Goal: Information Seeking & Learning: Find contact information

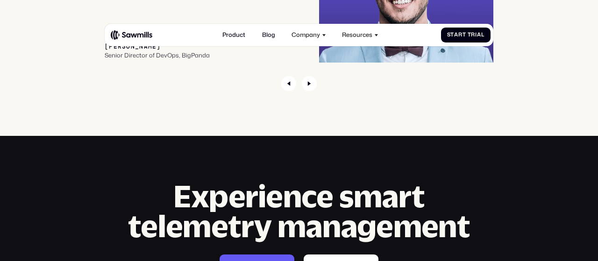
scroll to position [2901, 0]
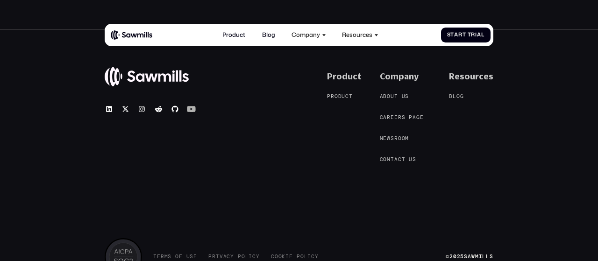
scroll to position [552, 0]
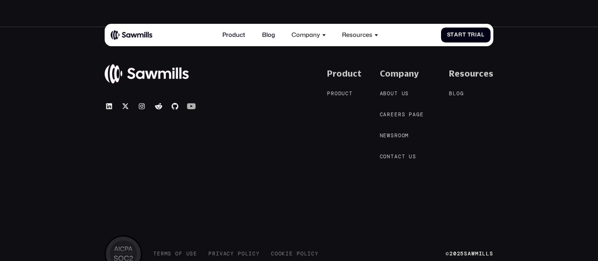
click at [192, 109] on icon at bounding box center [191, 106] width 9 height 9
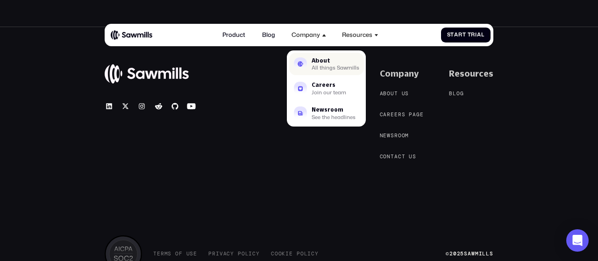
click at [321, 63] on div "About" at bounding box center [336, 61] width 48 height 6
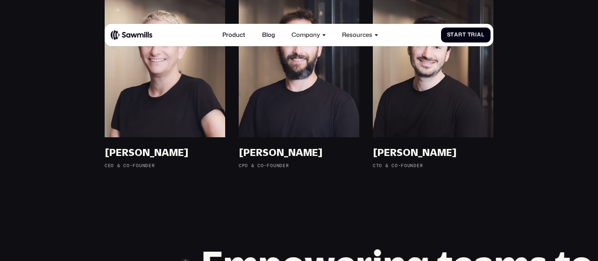
scroll to position [589, 0]
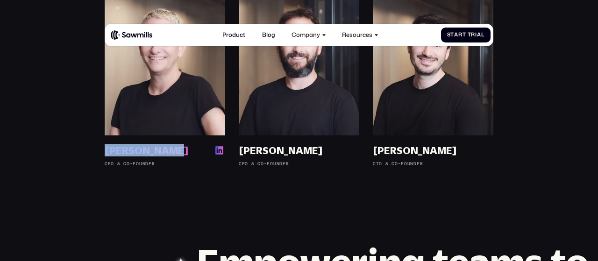
drag, startPoint x: 100, startPoint y: 151, endPoint x: 163, endPoint y: 151, distance: 62.6
click at [163, 151] on div "[PERSON_NAME] [PERSON_NAME] CEO & Co-Founder" at bounding box center [165, 81] width 134 height 171
copy div "[PERSON_NAME] [PERSON_NAME]"
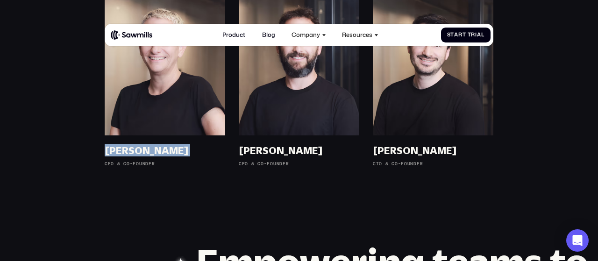
scroll to position [590, 0]
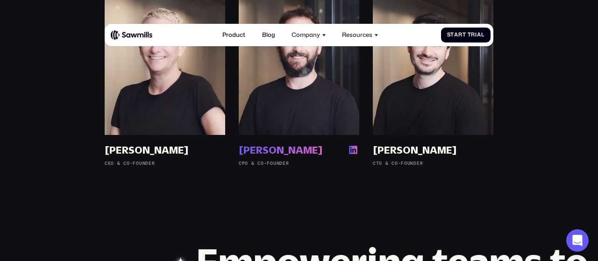
drag, startPoint x: 232, startPoint y: 147, endPoint x: 309, endPoint y: 148, distance: 77.5
click at [309, 148] on div "[PERSON_NAME] [PERSON_NAME] CPO & Co-Founder" at bounding box center [299, 80] width 134 height 171
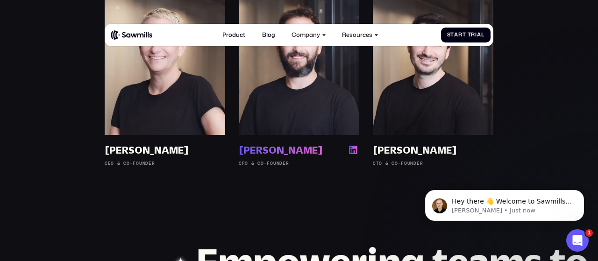
scroll to position [0, 0]
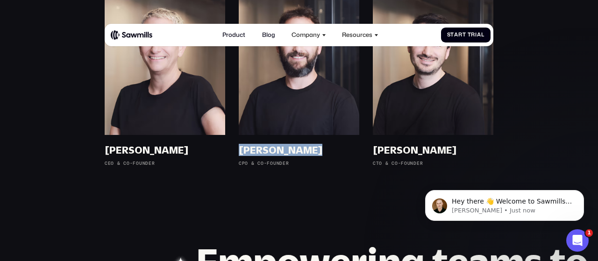
copy div "[PERSON_NAME]"
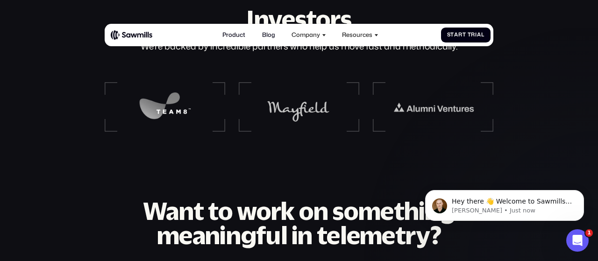
scroll to position [989, 0]
